Goal: Find specific page/section: Find specific page/section

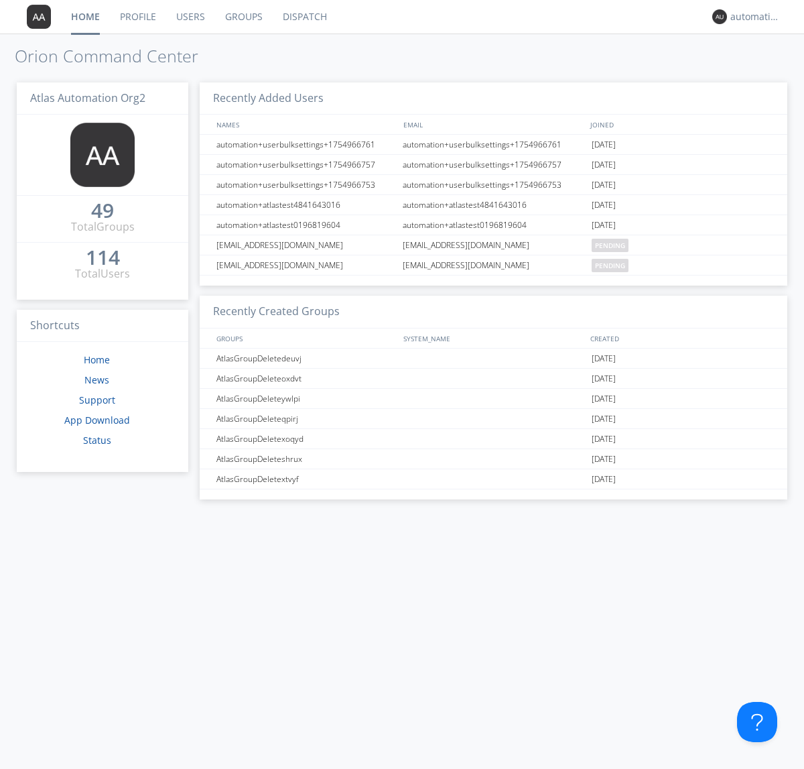
click at [304, 17] on link "Dispatch" at bounding box center [305, 17] width 64 height 34
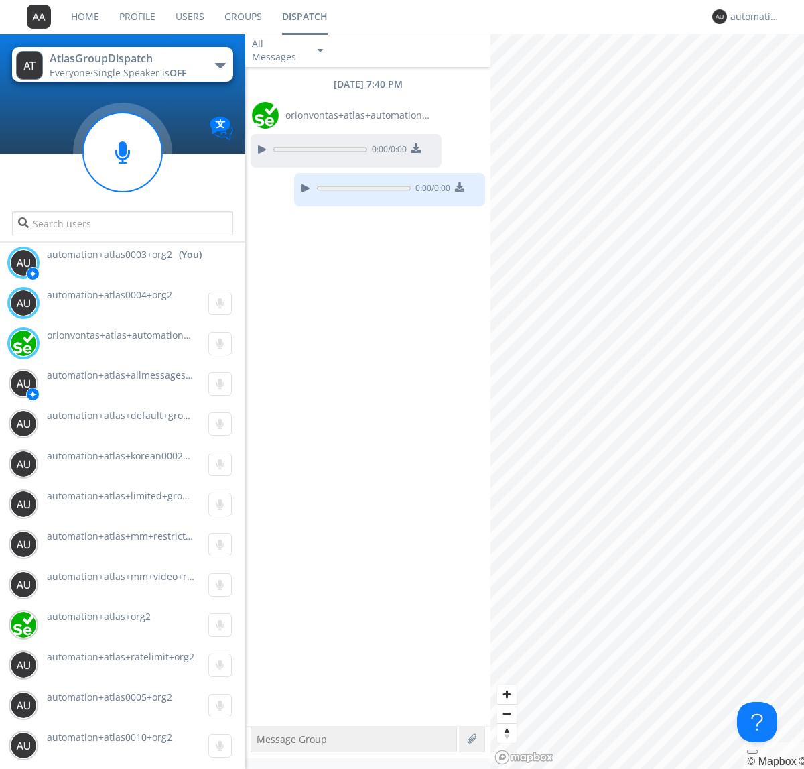
click at [220, 65] on div "button" at bounding box center [220, 65] width 11 height 5
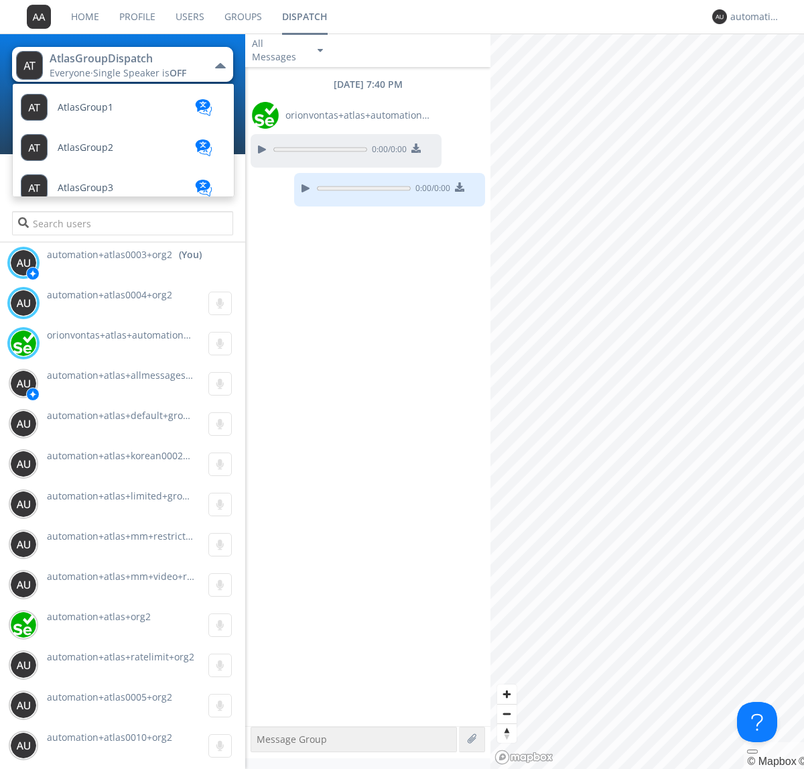
click at [104, 113] on span "AtlasGroupDispatch2" at bounding box center [86, 108] width 56 height 10
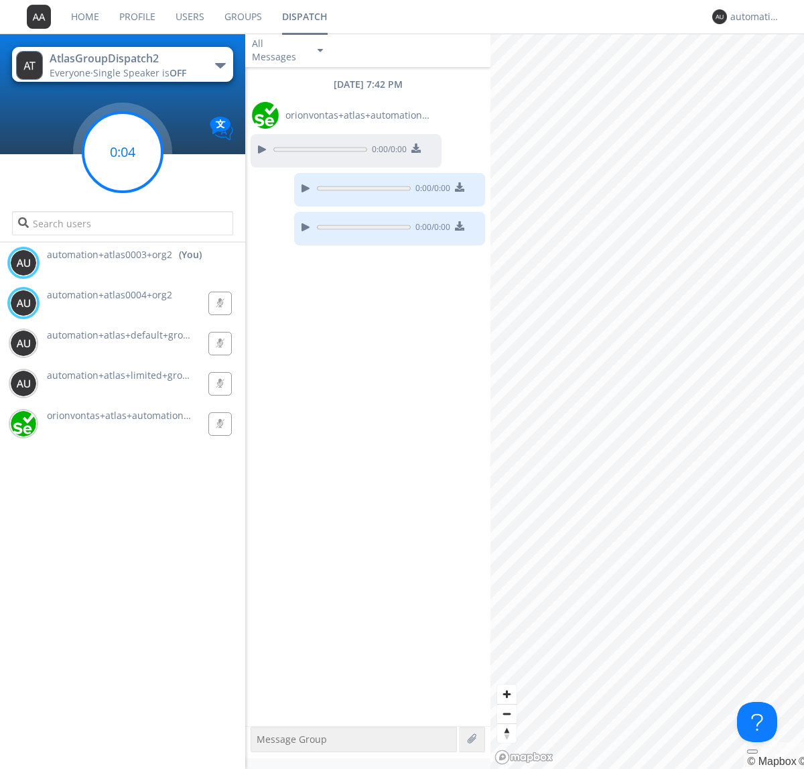
click at [123, 152] on g at bounding box center [122, 152] width 79 height 79
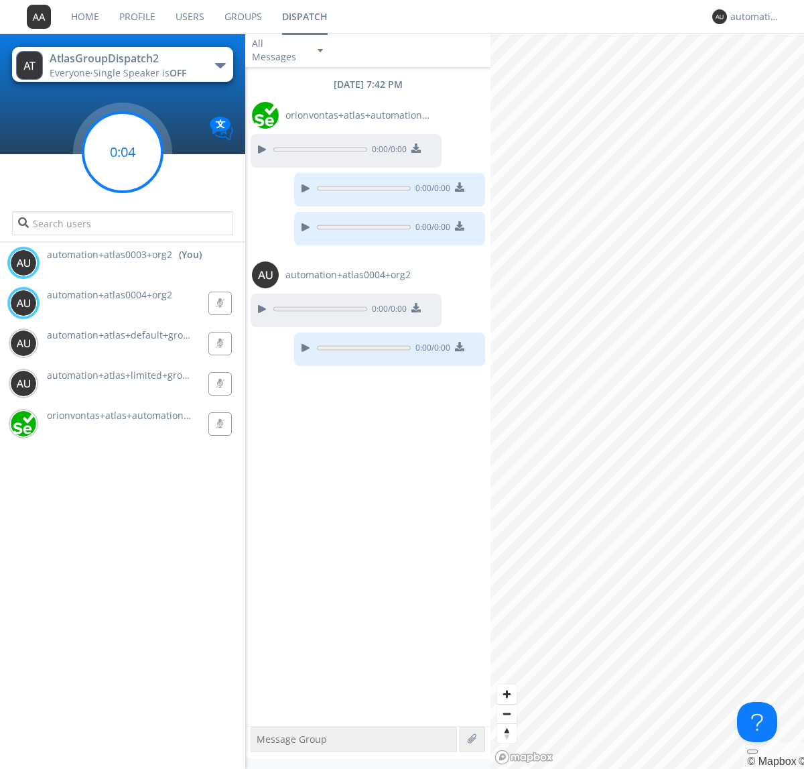
click at [123, 152] on g at bounding box center [122, 152] width 79 height 79
click at [752, 17] on div "automation+atlas0003+org2" at bounding box center [756, 16] width 50 height 13
